Goal: Find specific page/section: Find specific page/section

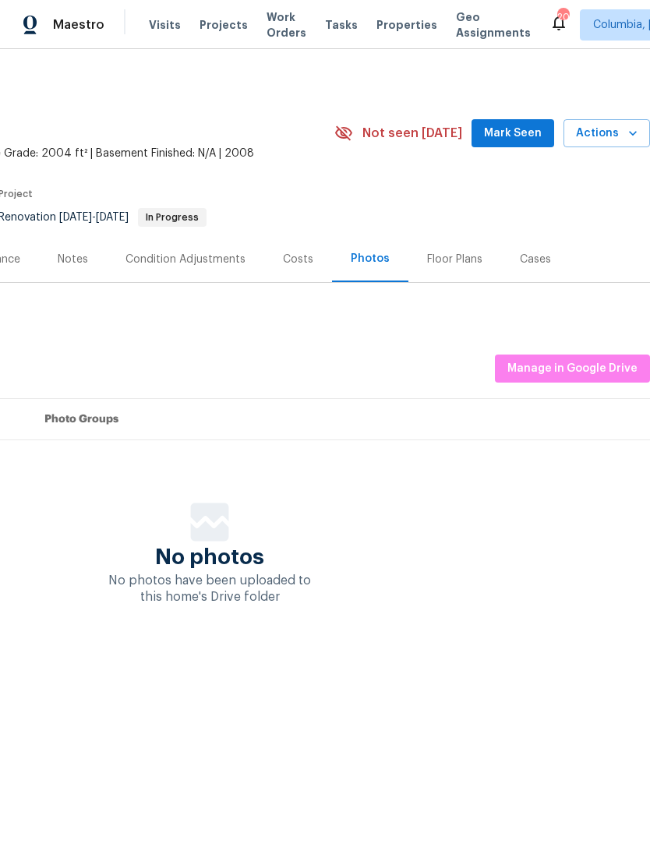
scroll to position [0, 231]
click at [588, 370] on span "Manage in Google Drive" at bounding box center [572, 368] width 130 height 19
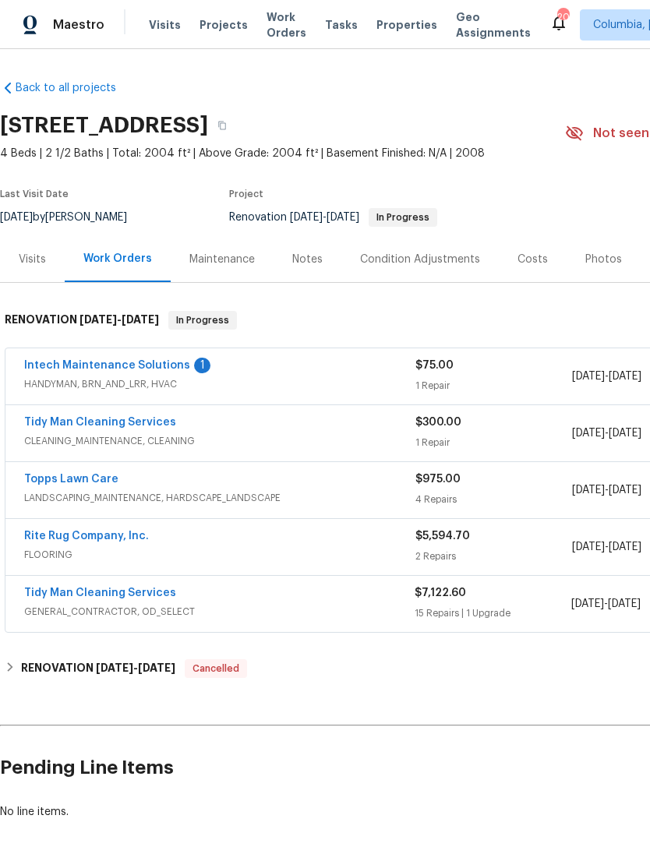
click at [597, 258] on div "Photos" at bounding box center [603, 260] width 37 height 16
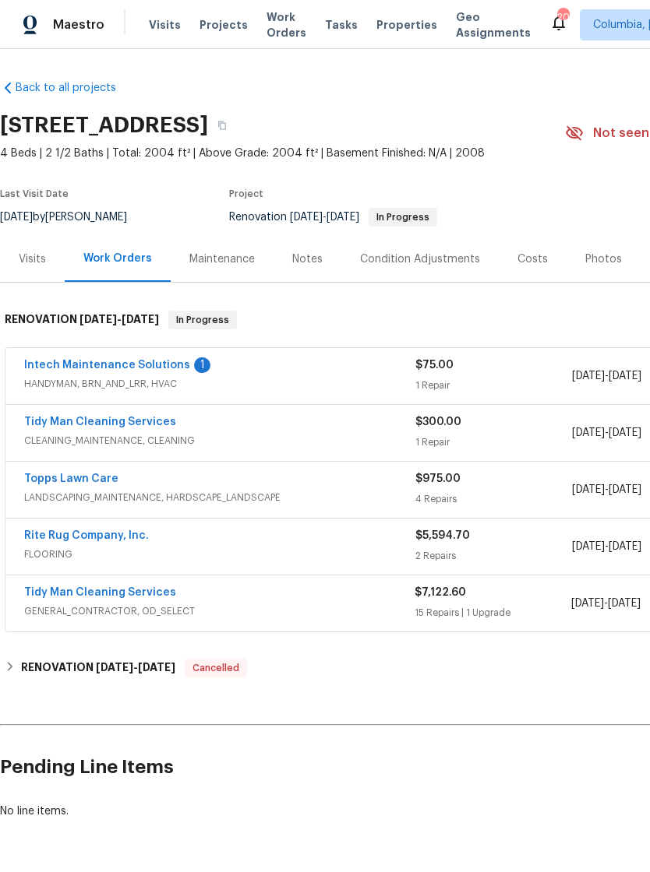
click at [588, 270] on div "Photos" at bounding box center [603, 259] width 74 height 46
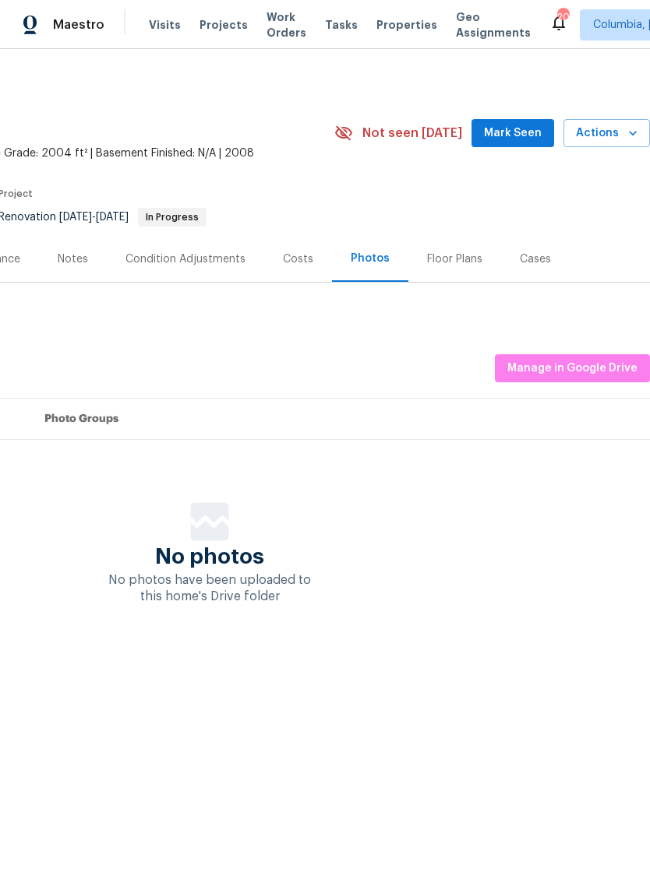
scroll to position [0, 231]
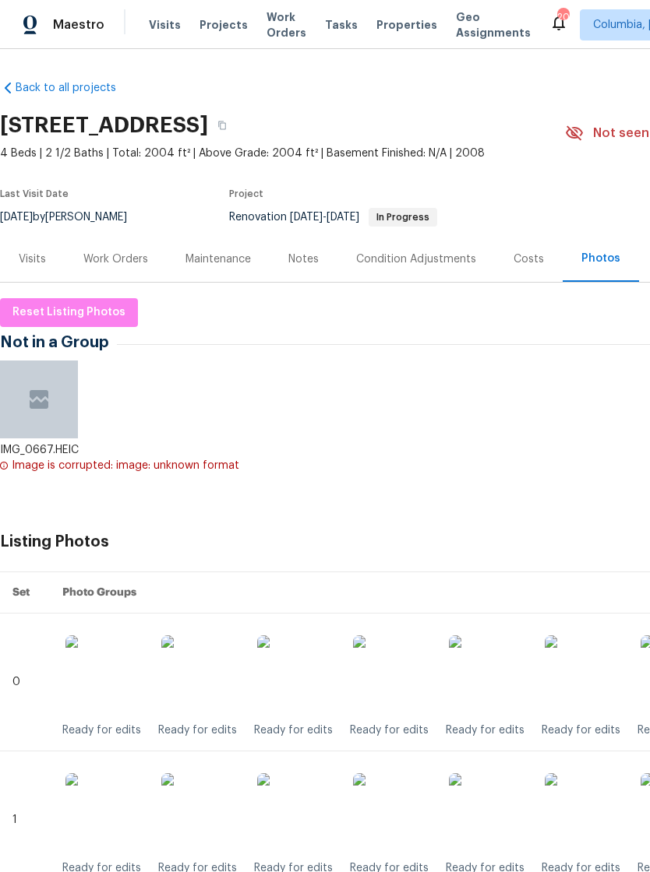
click at [117, 255] on div "Work Orders" at bounding box center [115, 260] width 65 height 16
